Goal: Information Seeking & Learning: Learn about a topic

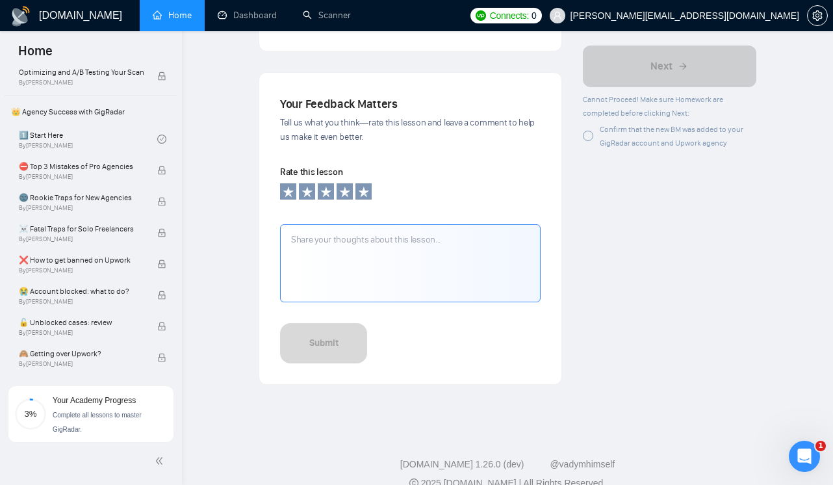
scroll to position [412, 0]
click at [83, 138] on link "1️⃣ Start Here By [PERSON_NAME]" at bounding box center [88, 139] width 138 height 29
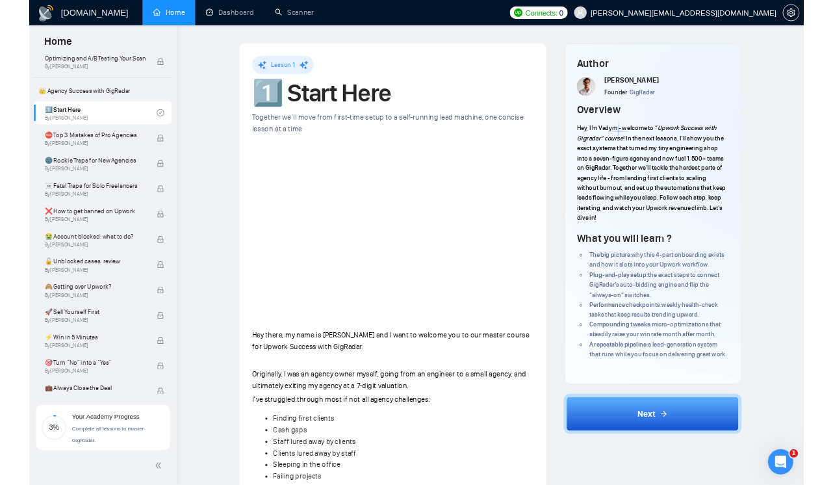
scroll to position [523, 0]
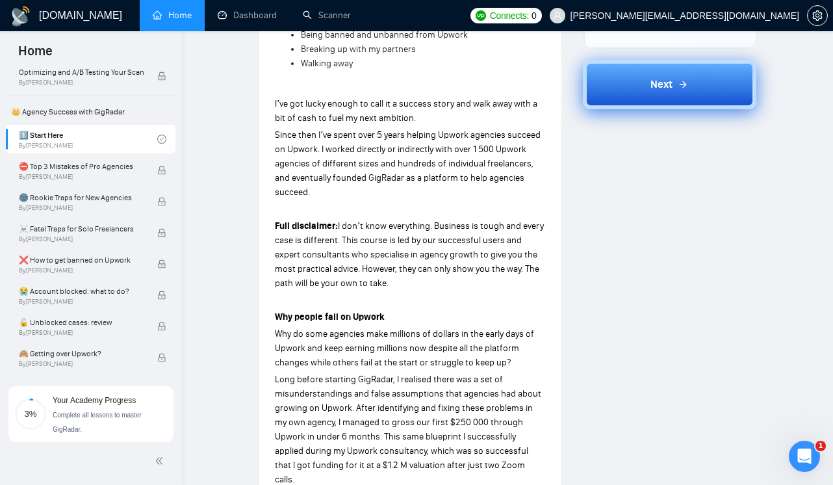
click at [602, 84] on button "Next" at bounding box center [670, 84] width 174 height 49
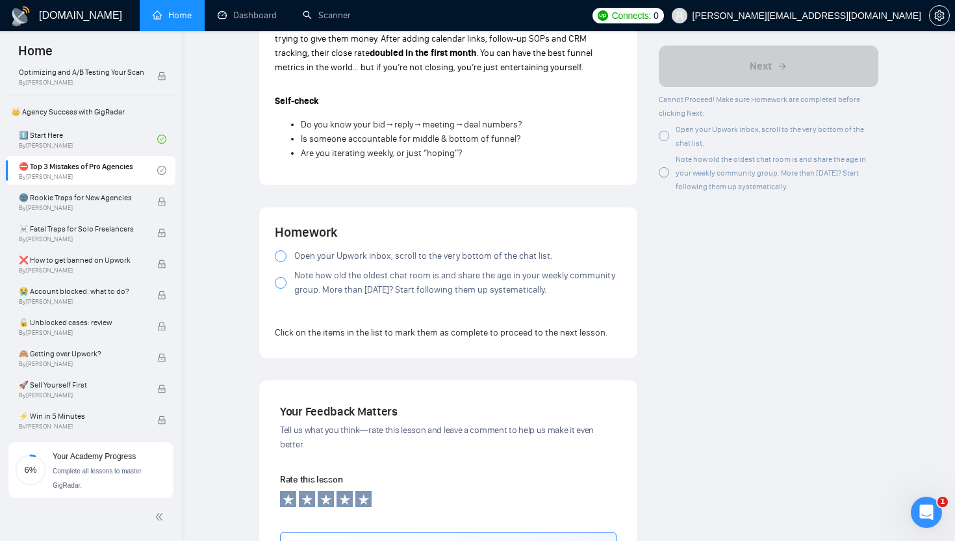
scroll to position [976, 0]
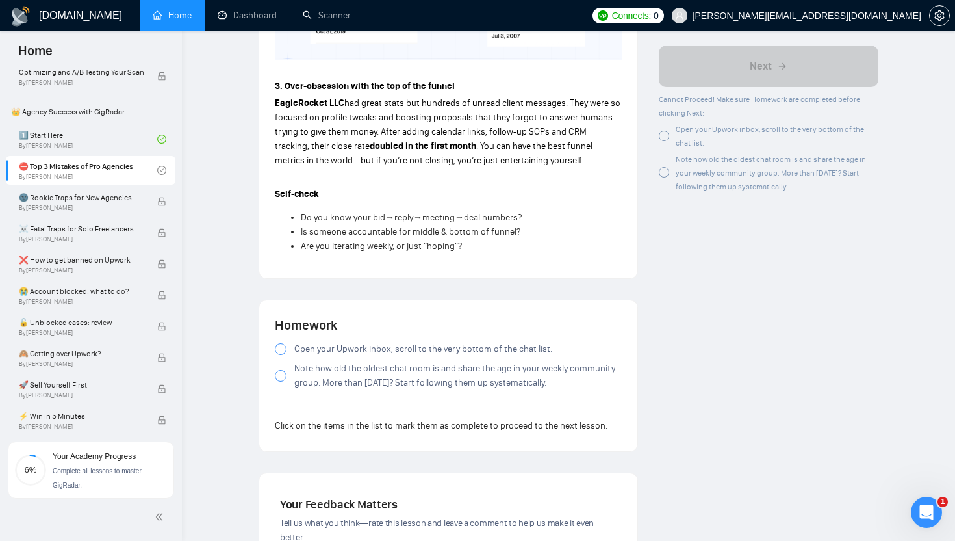
click at [357, 345] on span "Open your Upwork inbox, scroll to the very bottom of the chat list." at bounding box center [423, 349] width 258 height 14
click at [398, 387] on span "Note how old the oldest chat room is and share the age in your weekly community…" at bounding box center [458, 375] width 328 height 29
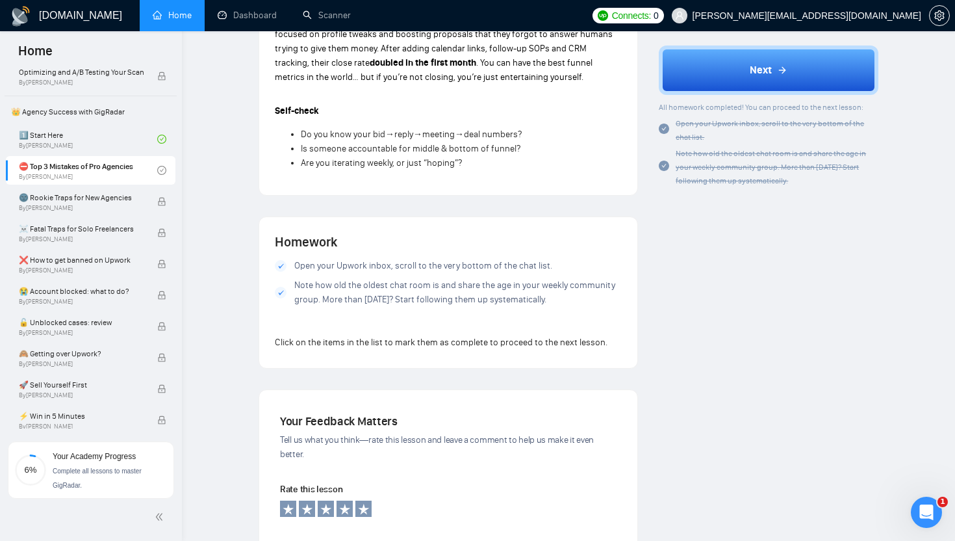
scroll to position [1329, 0]
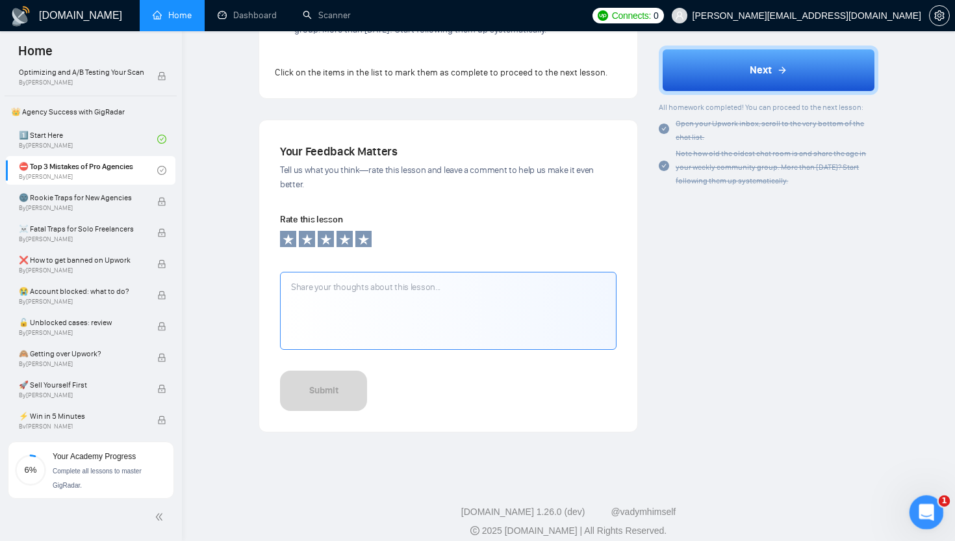
click at [833, 484] on div "Open Intercom Messenger" at bounding box center [924, 510] width 43 height 43
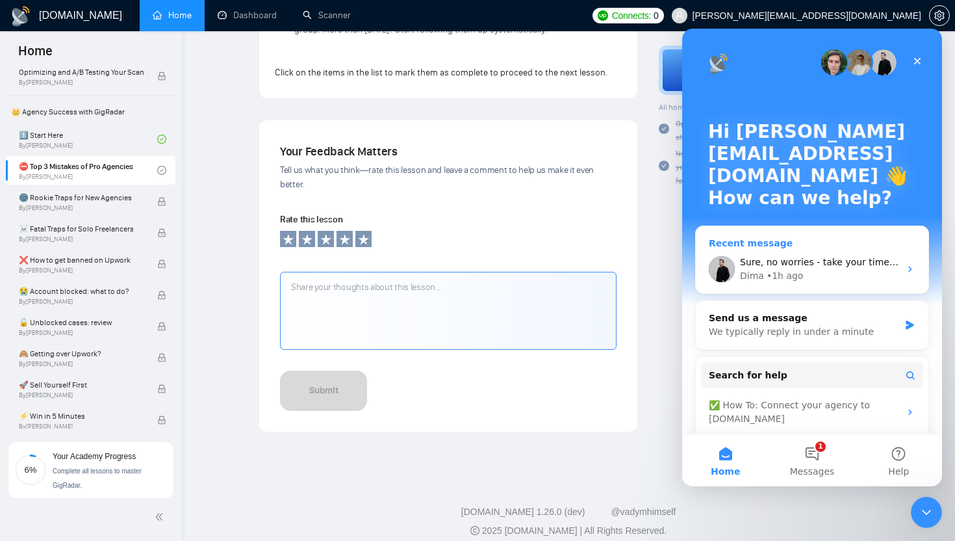
click at [794, 274] on div "• 1h ago" at bounding box center [785, 276] width 37 height 14
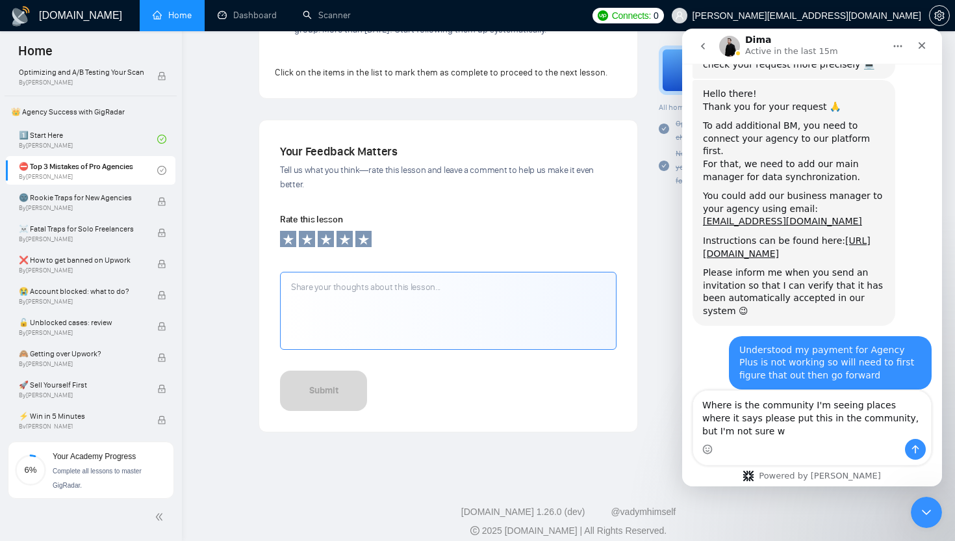
scroll to position [550, 0]
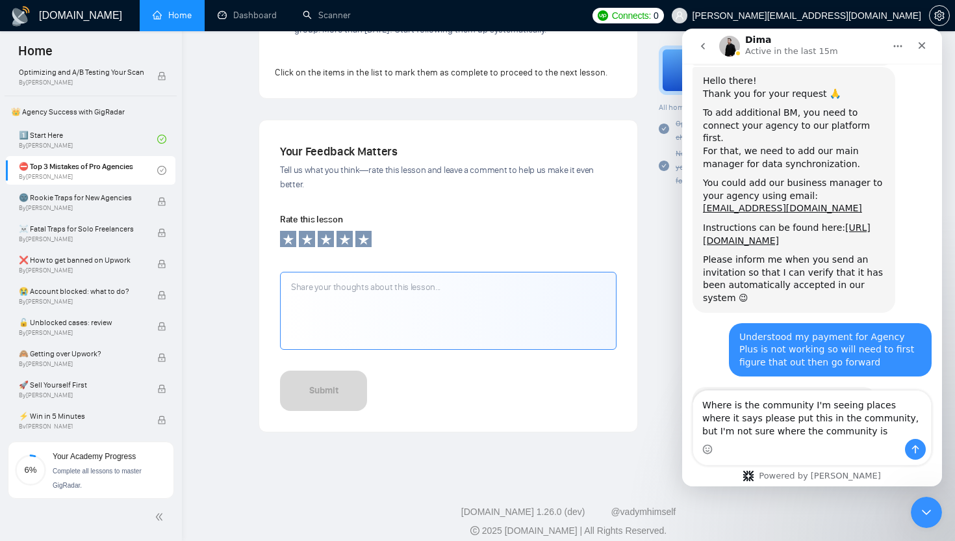
type textarea "Where is the community I'm seeing places where it says please put this in the c…"
click at [833, 449] on icon "Send a message…" at bounding box center [916, 449] width 10 height 10
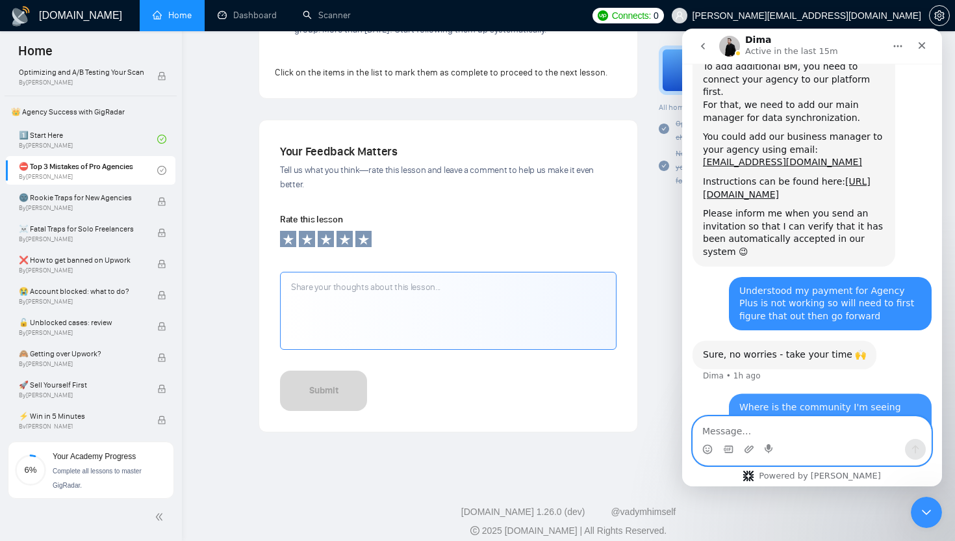
scroll to position [601, 0]
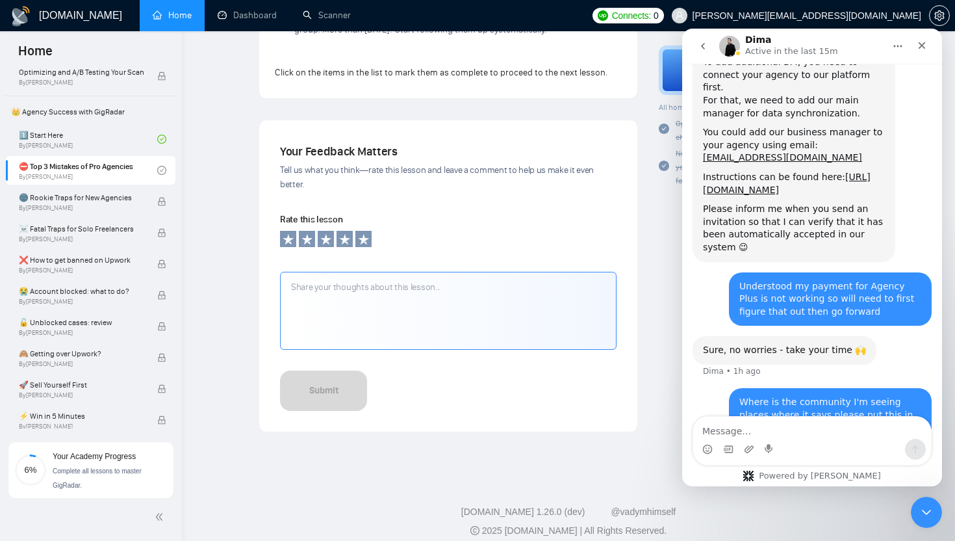
click at [443, 198] on div "Your Feedback Matters Tell us what you think—rate this lesson and leave a comme…" at bounding box center [448, 276] width 337 height 270
click at [833, 484] on icon "Close Intercom Messenger" at bounding box center [925, 510] width 16 height 16
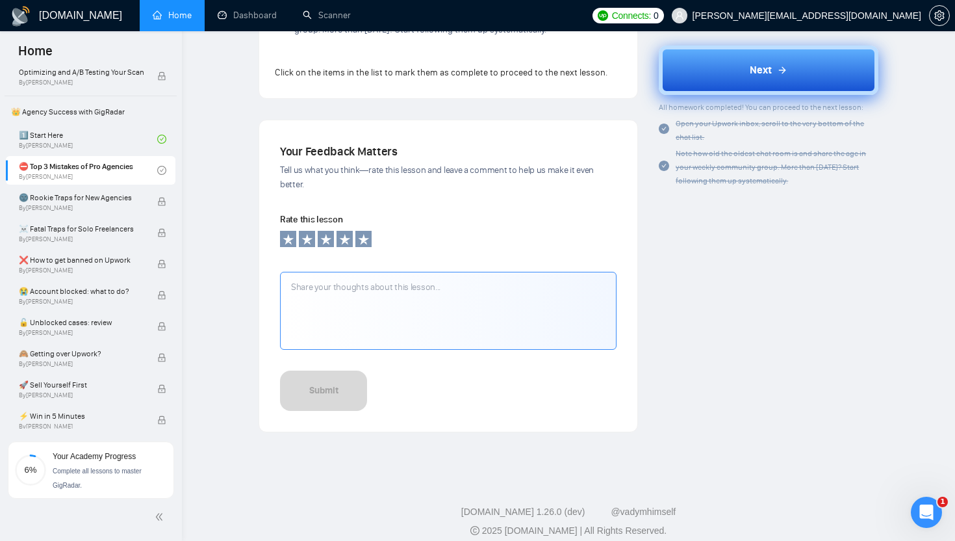
click at [714, 64] on button "Next" at bounding box center [769, 69] width 220 height 49
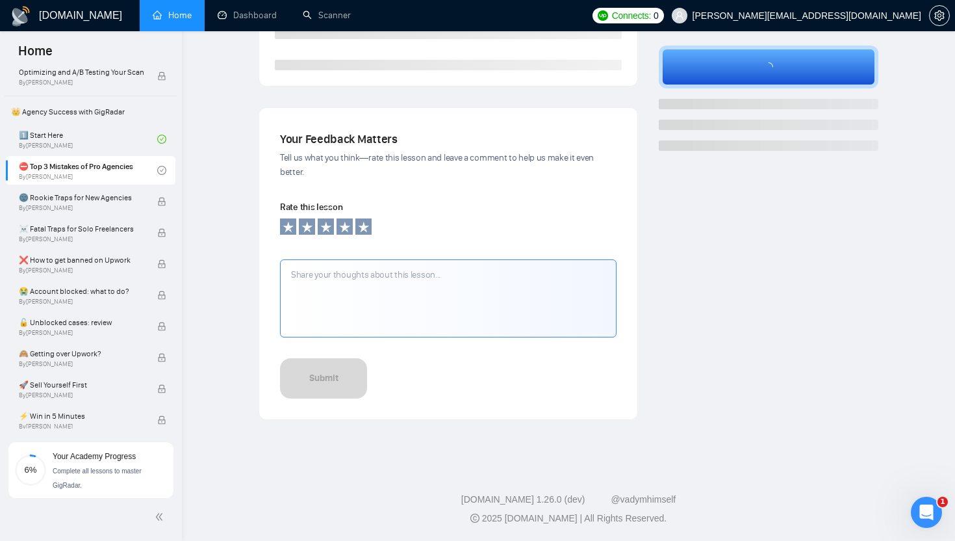
scroll to position [344, 0]
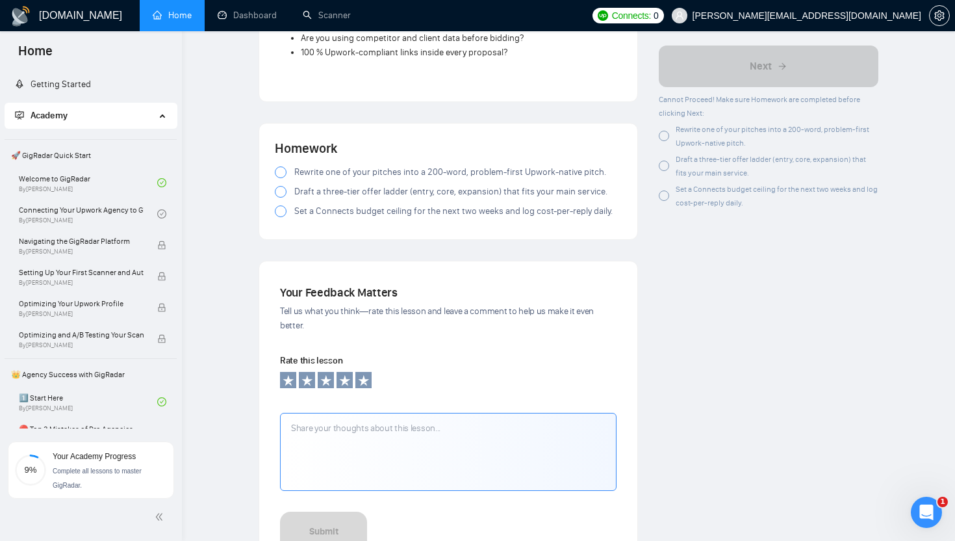
scroll to position [1487, 0]
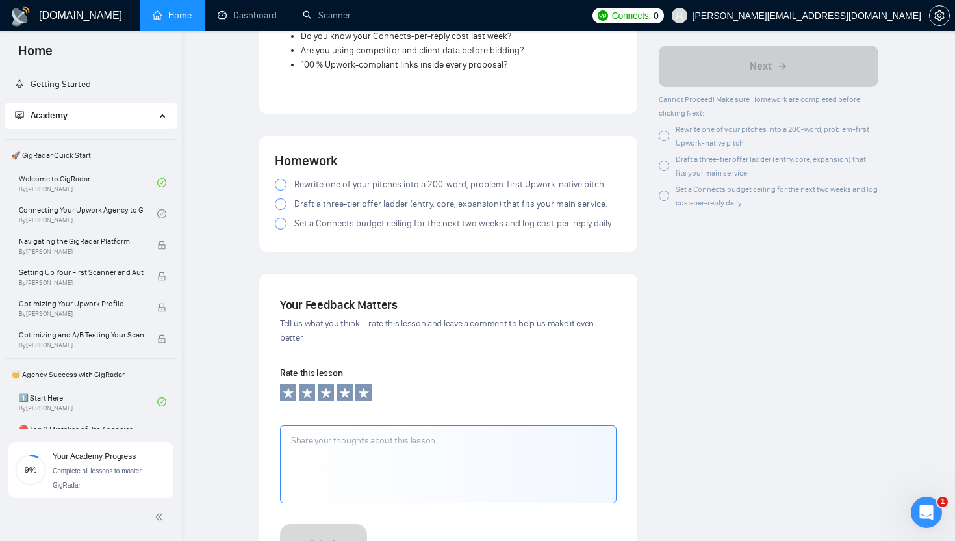
click at [282, 187] on div at bounding box center [281, 185] width 12 height 12
click at [278, 207] on div at bounding box center [281, 204] width 12 height 12
click at [282, 229] on div at bounding box center [281, 224] width 12 height 12
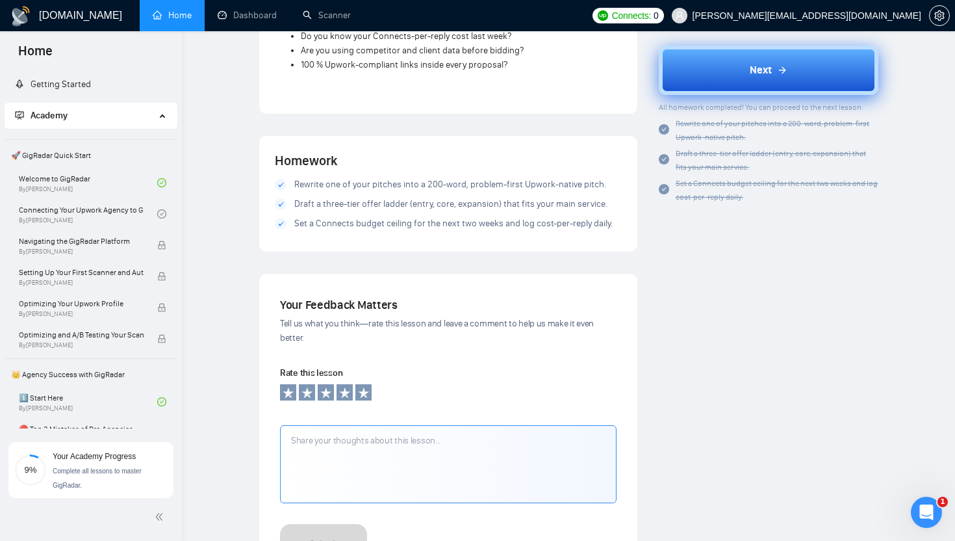
click at [710, 63] on button "Next" at bounding box center [769, 69] width 220 height 49
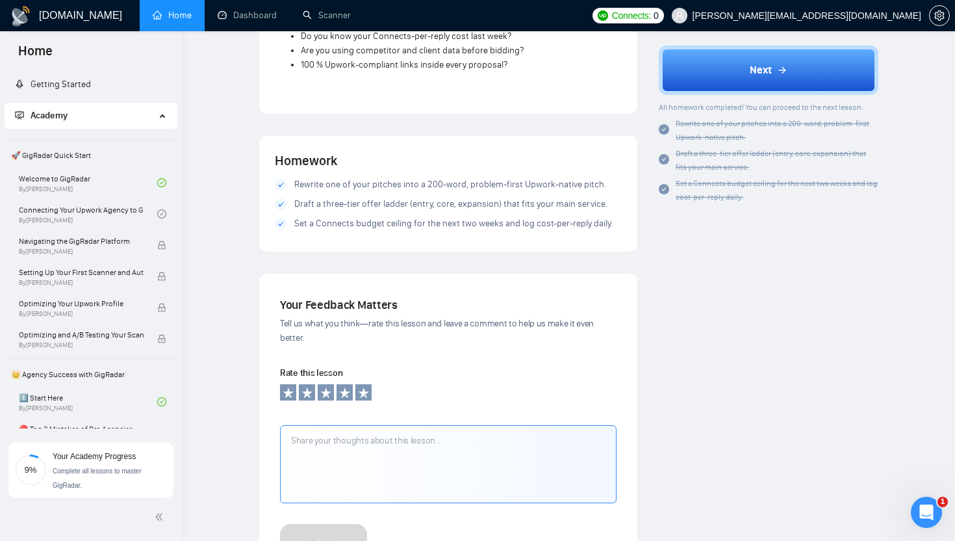
scroll to position [344, 0]
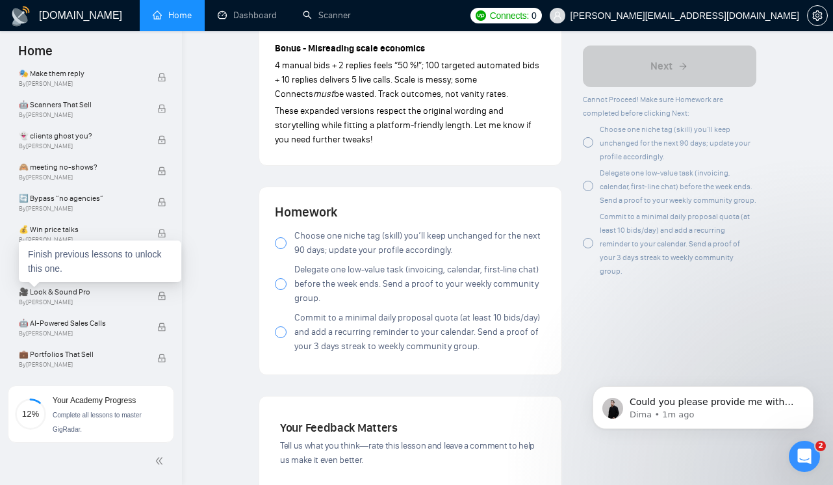
scroll to position [1336, 0]
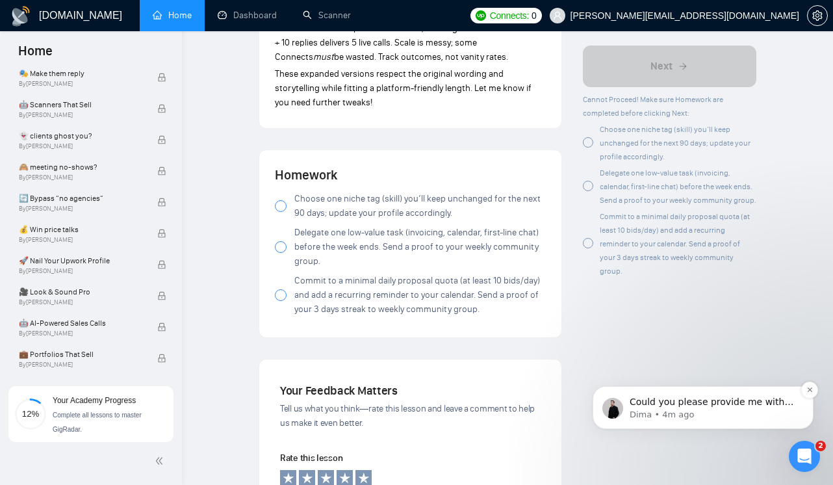
click at [666, 404] on p "Could you please provide me with more details here? 🙏 As I understand correctly…" at bounding box center [714, 402] width 168 height 13
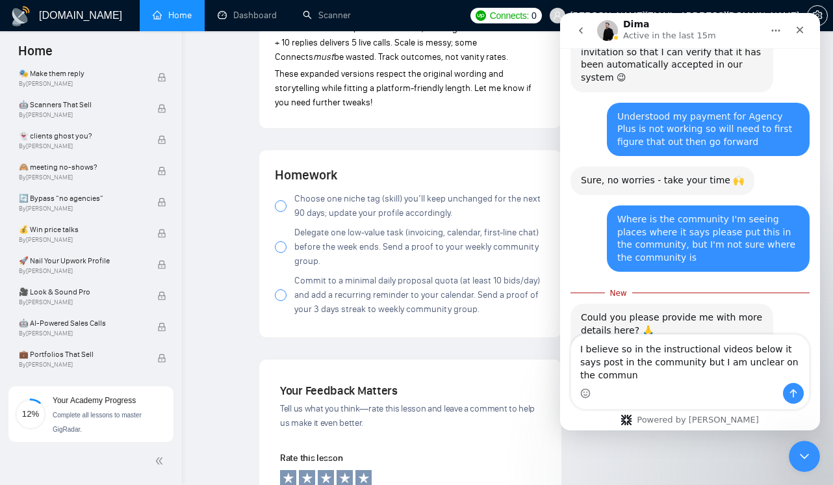
scroll to position [766, 0]
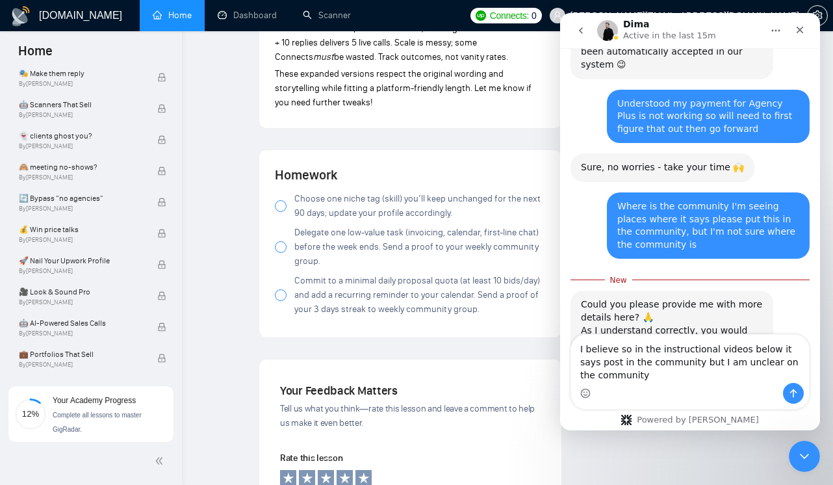
type textarea "I believe so in the instructional videos below it says post in the community bu…"
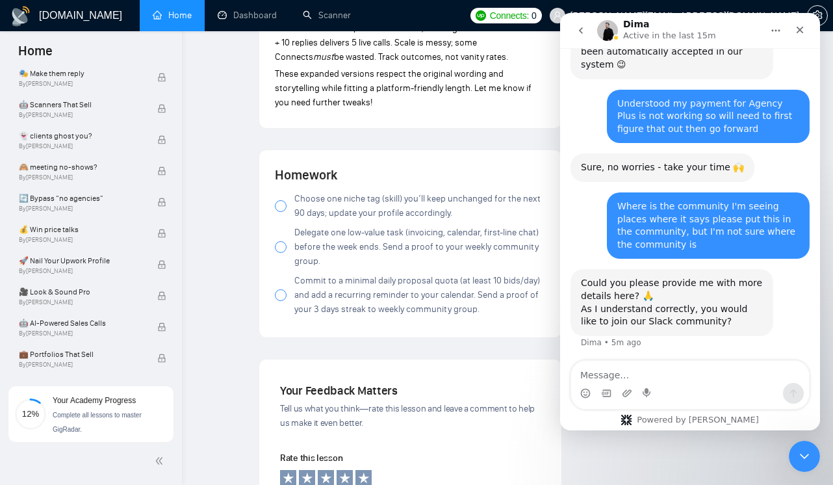
scroll to position [782, 0]
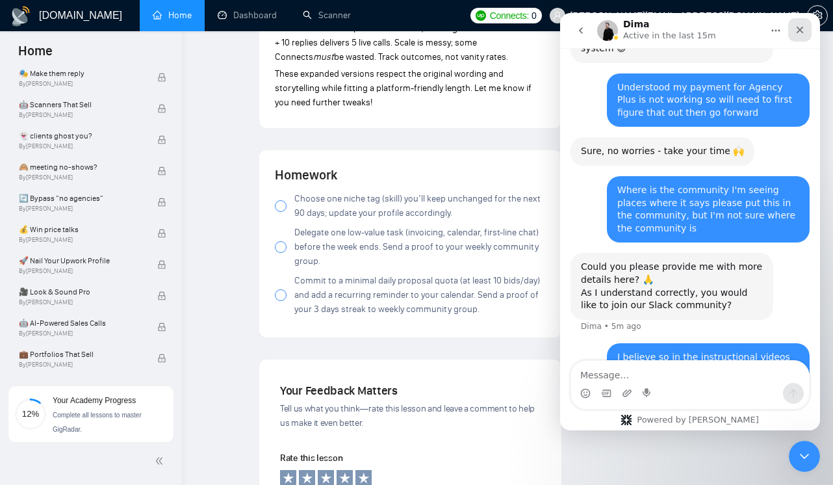
click at [796, 27] on icon "Close" at bounding box center [800, 30] width 10 height 10
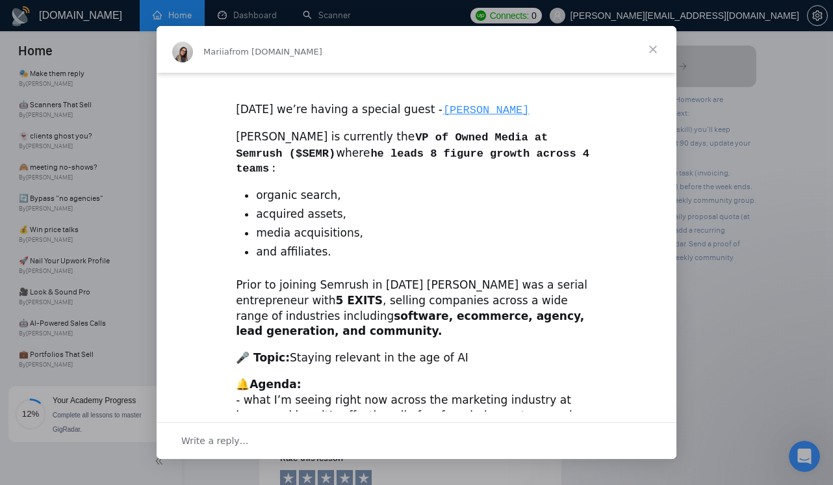
scroll to position [393, 0]
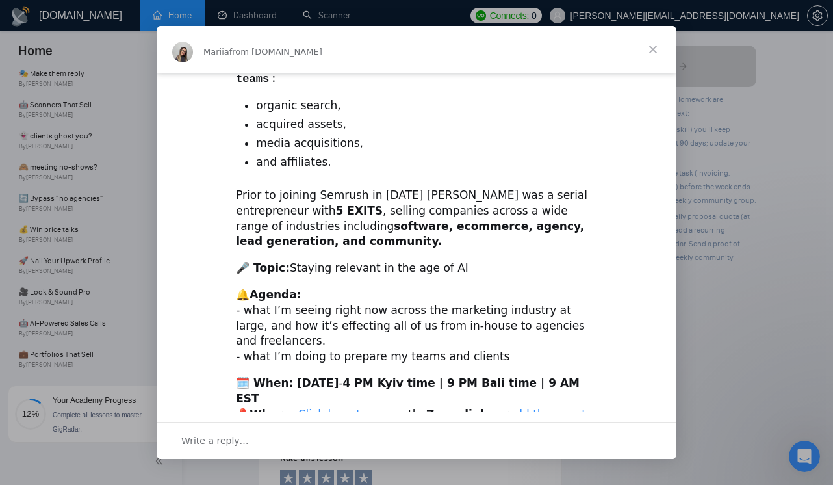
click at [651, 44] on span "Close" at bounding box center [653, 49] width 47 height 47
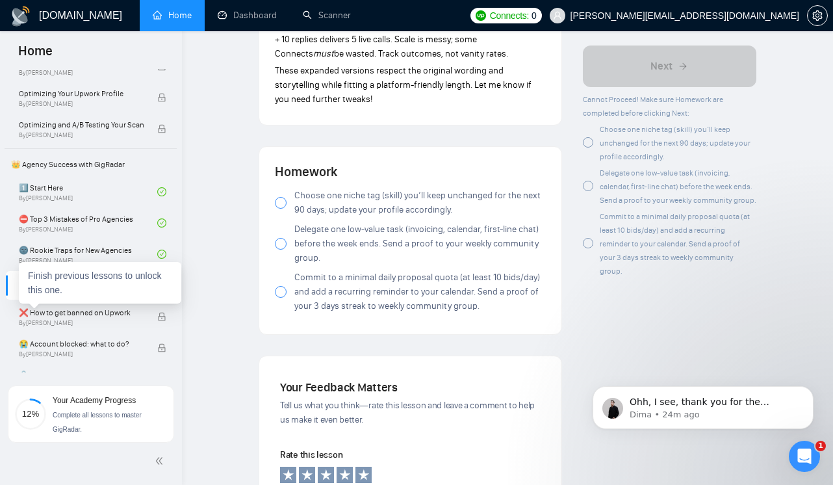
scroll to position [0, 0]
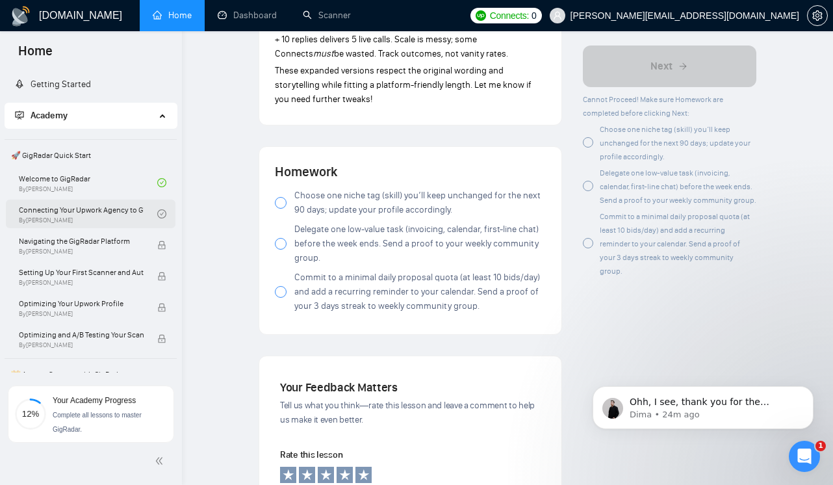
click at [99, 213] on link "Connecting Your Upwork Agency to GigRadar By [PERSON_NAME]" at bounding box center [88, 214] width 138 height 29
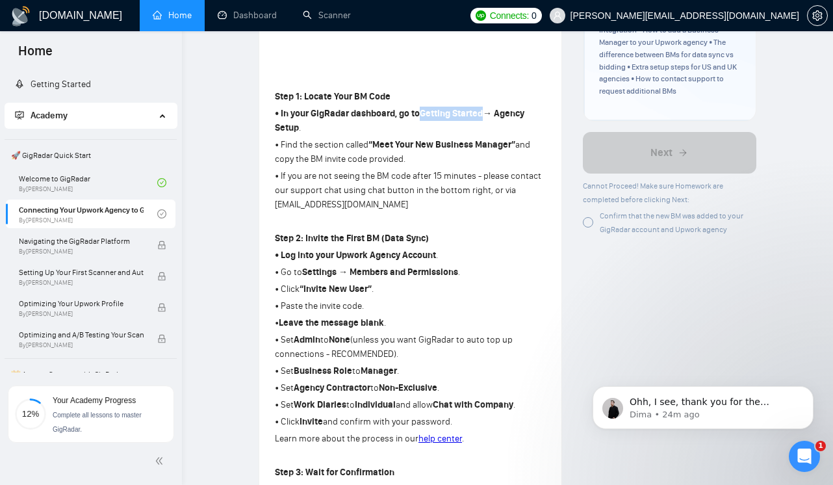
scroll to position [331, 0]
click at [359, 203] on p "• If you are not seeing the BM code after 15 minutes - please contact our suppo…" at bounding box center [410, 189] width 271 height 43
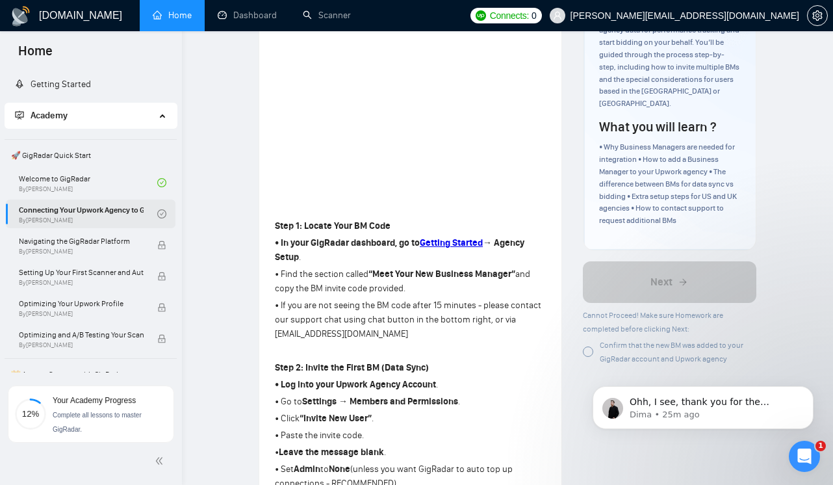
scroll to position [181, 0]
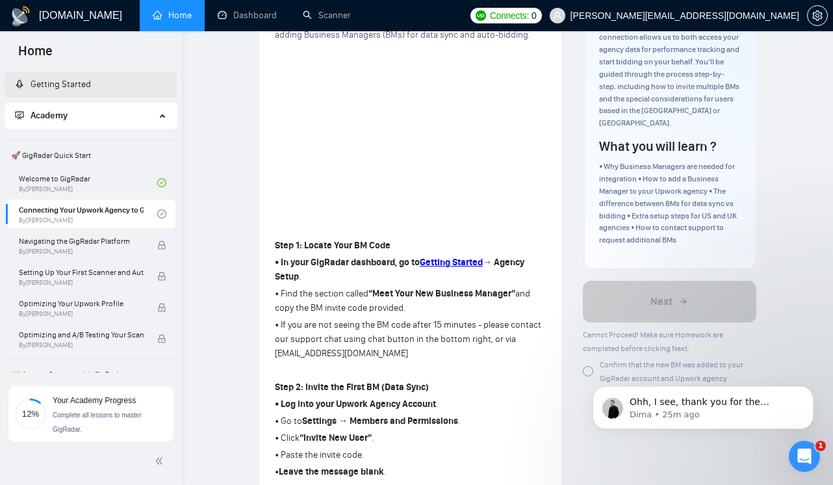
click at [81, 90] on link "Getting Started" at bounding box center [53, 84] width 76 height 11
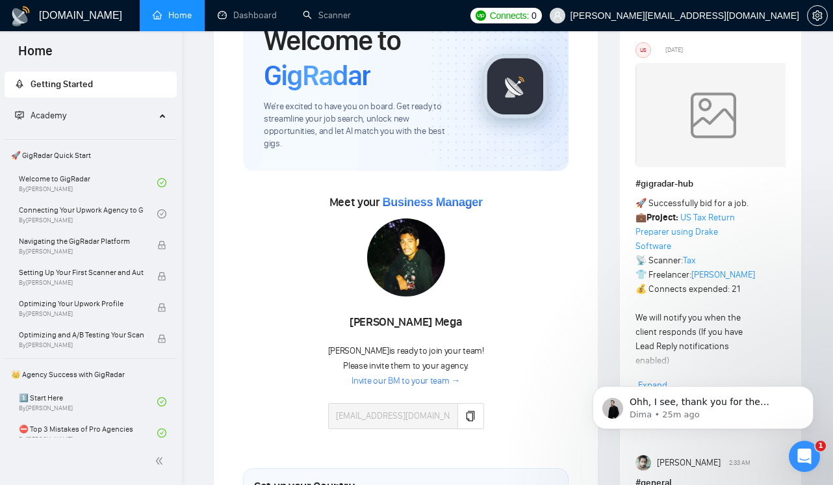
scroll to position [99, 0]
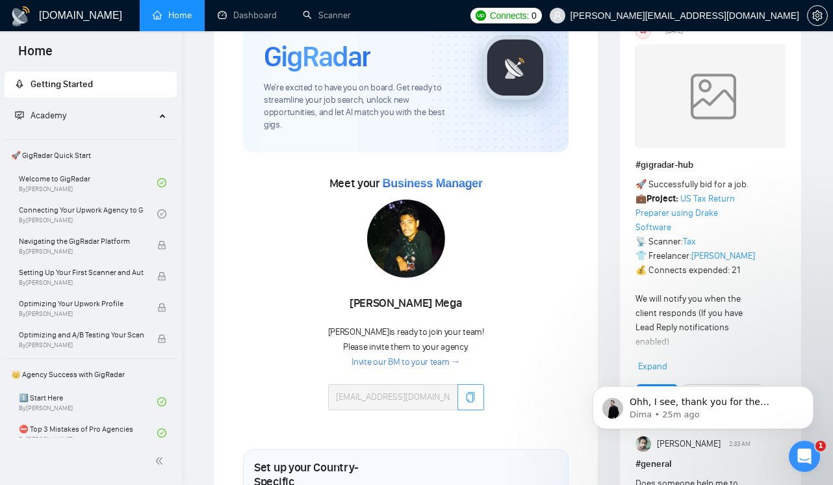
click at [474, 392] on icon "copy" at bounding box center [470, 397] width 10 height 10
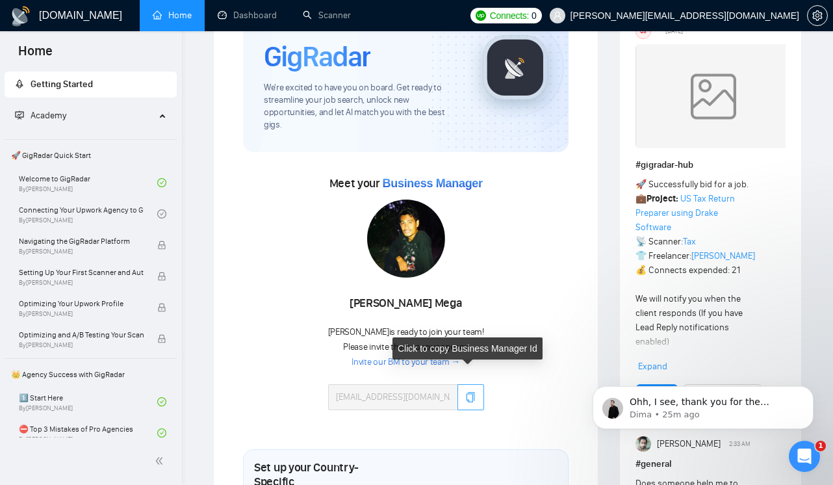
click at [475, 392] on icon "copy" at bounding box center [470, 397] width 10 height 10
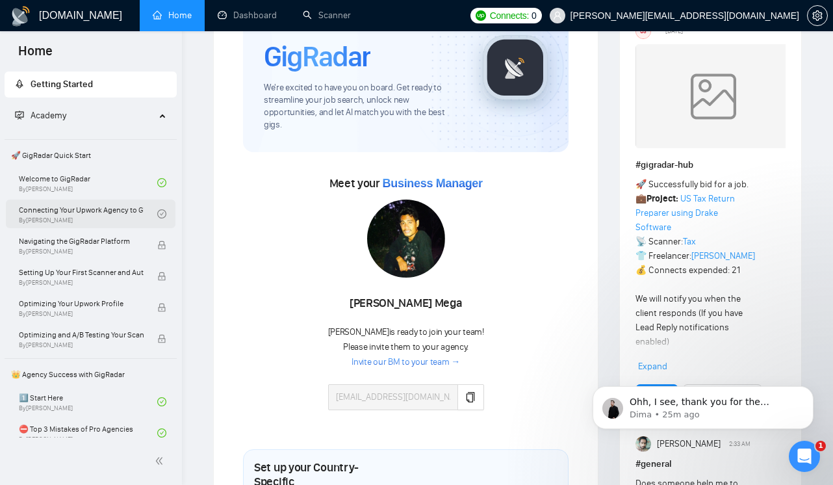
click at [116, 212] on link "Connecting Your Upwork Agency to GigRadar By [PERSON_NAME]" at bounding box center [88, 214] width 138 height 29
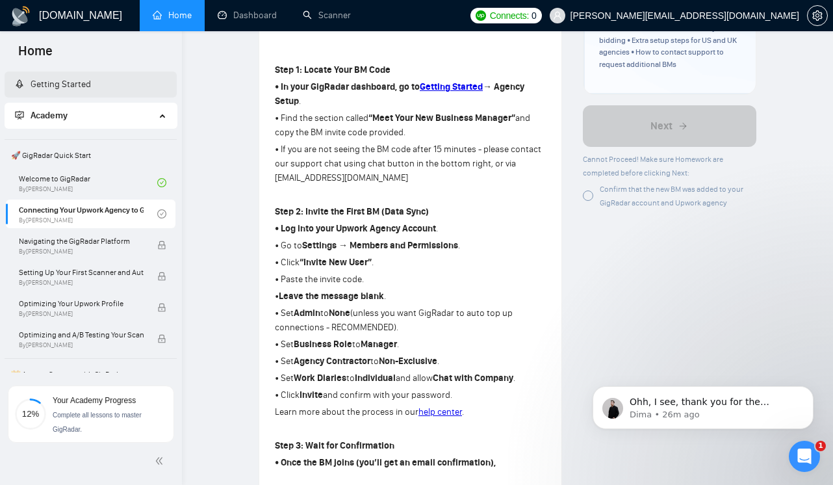
scroll to position [363, 0]
